Goal: Communication & Community: Participate in discussion

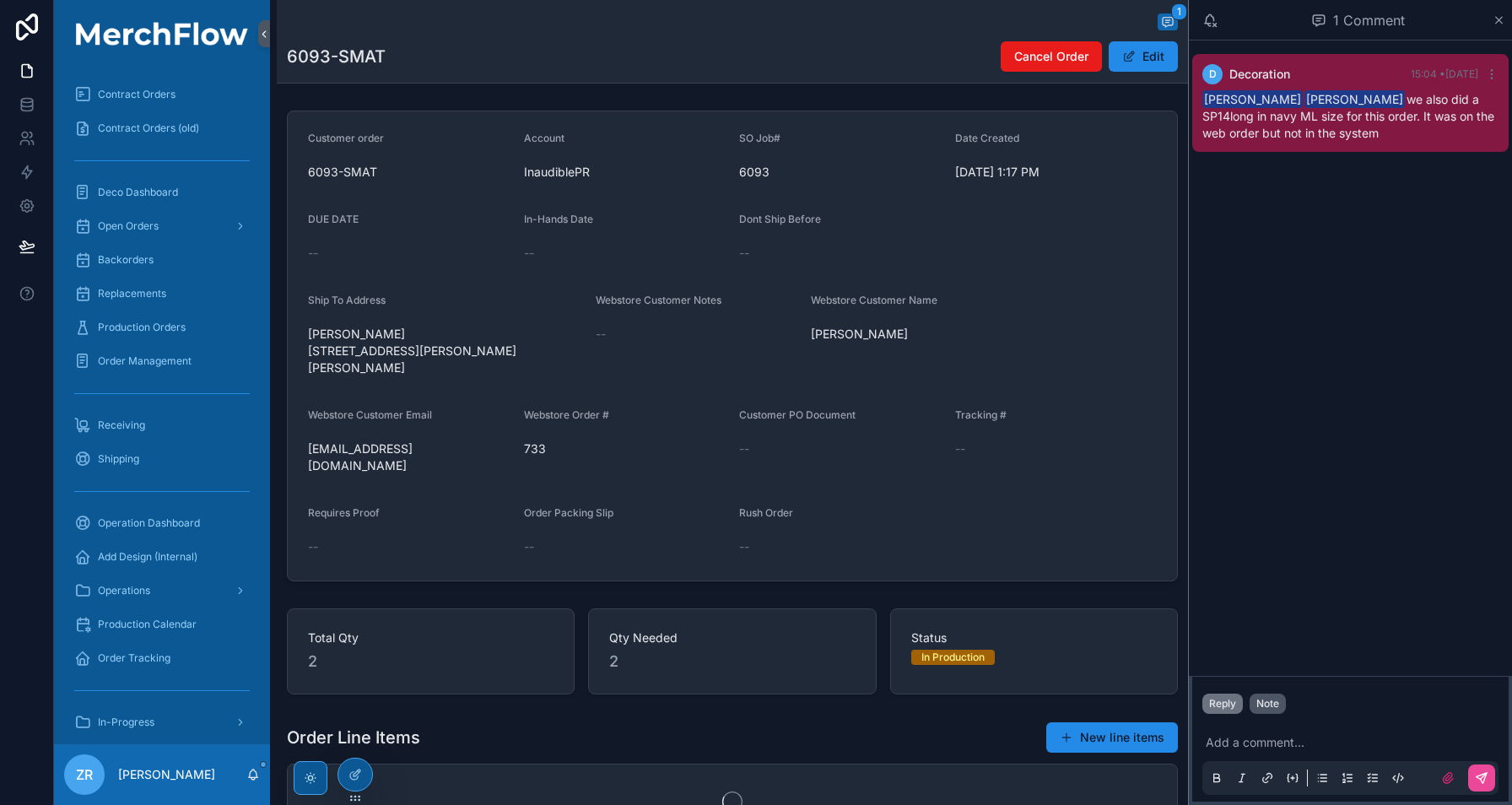
click at [1267, 699] on div "Note" at bounding box center [1267, 703] width 23 height 14
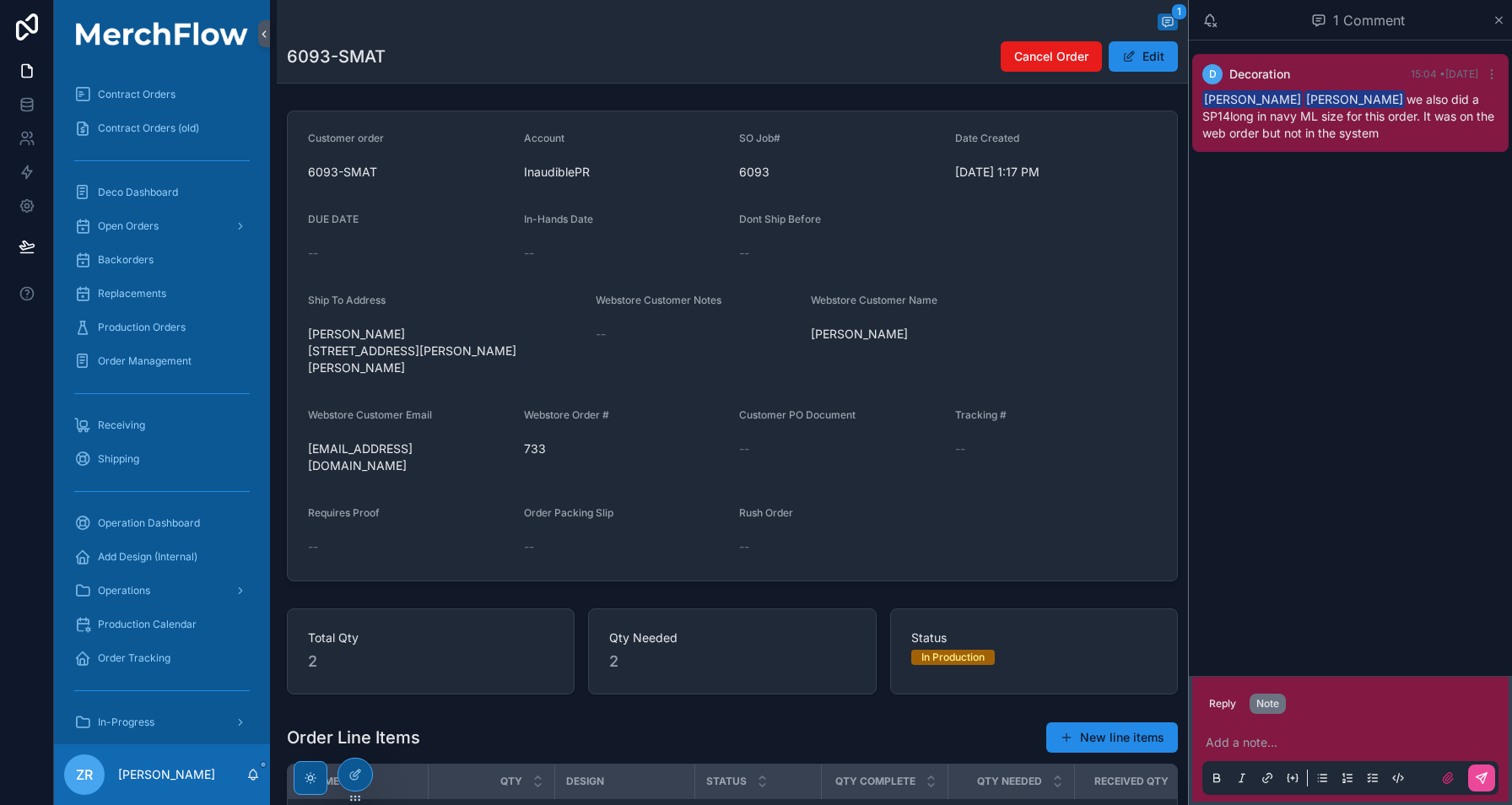
click at [1262, 735] on p "scrollable content" at bounding box center [1354, 742] width 296 height 17
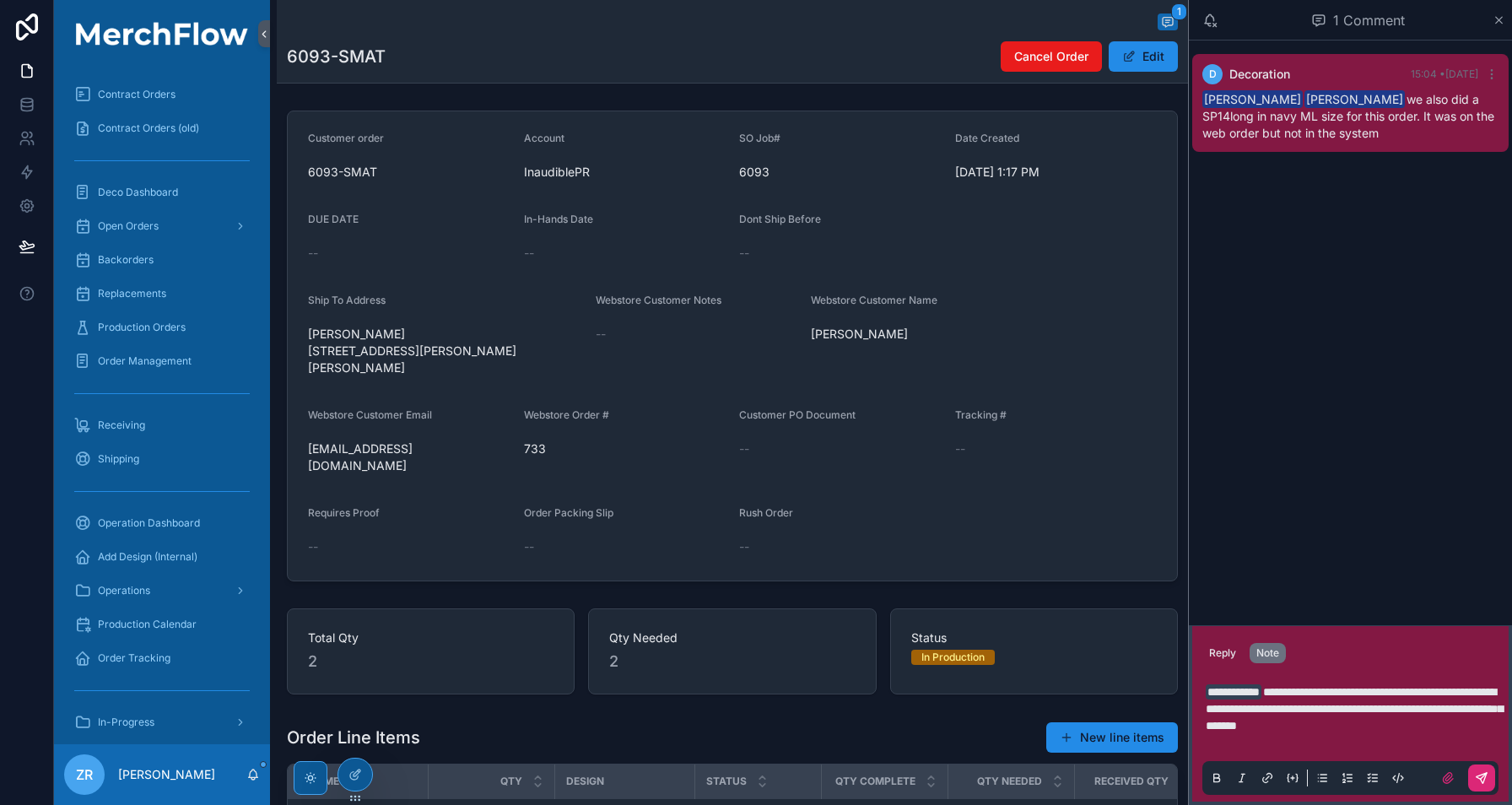
click at [1489, 777] on button "scrollable content" at bounding box center [1481, 777] width 27 height 27
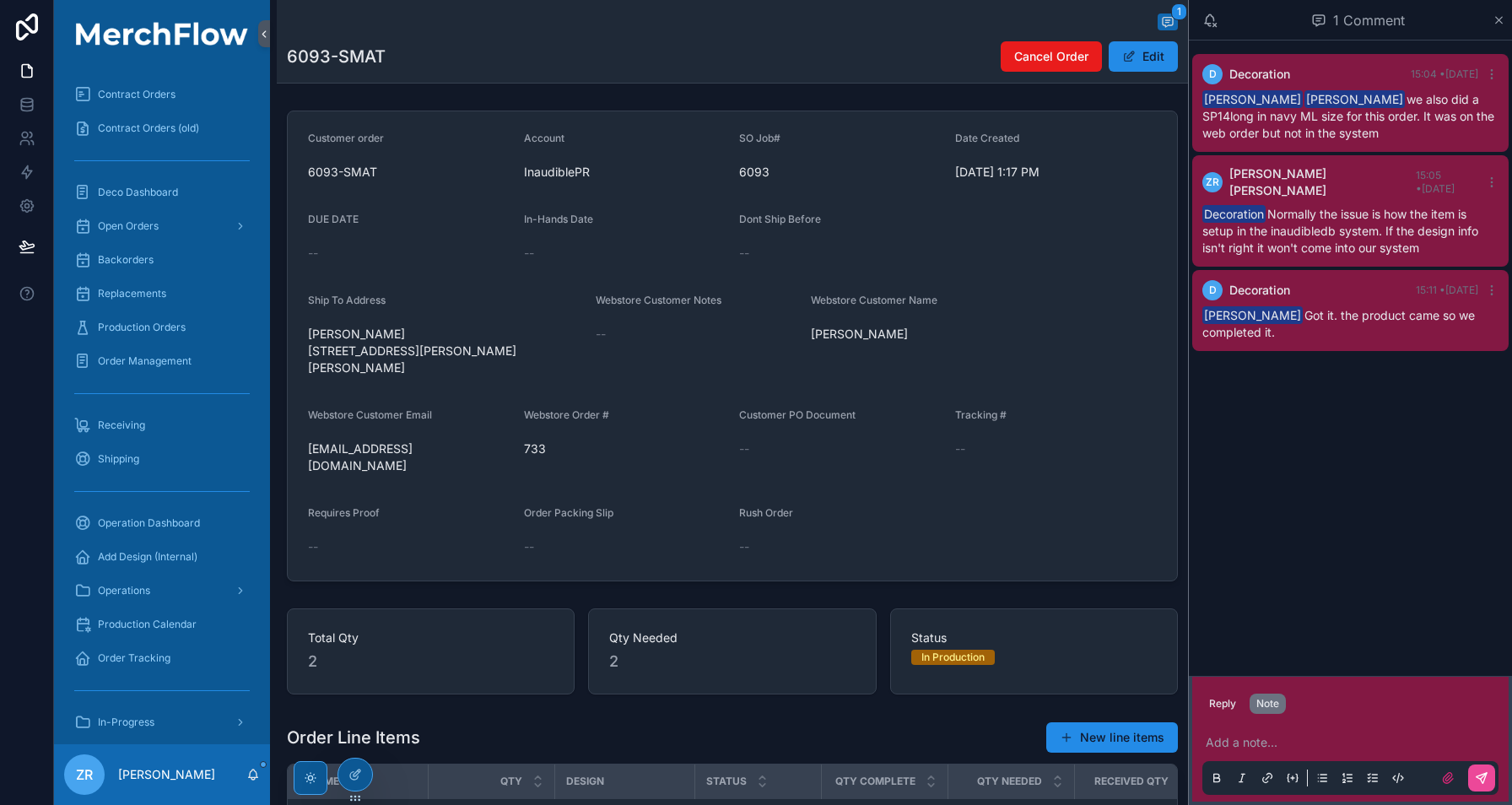
click at [1260, 740] on p "scrollable content" at bounding box center [1354, 742] width 296 height 17
